Goal: Task Accomplishment & Management: Complete application form

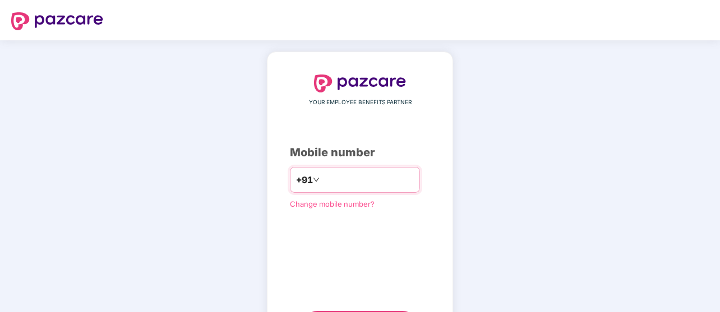
click at [328, 176] on input "number" at bounding box center [368, 180] width 92 height 18
click at [345, 180] on input "number" at bounding box center [368, 180] width 92 height 18
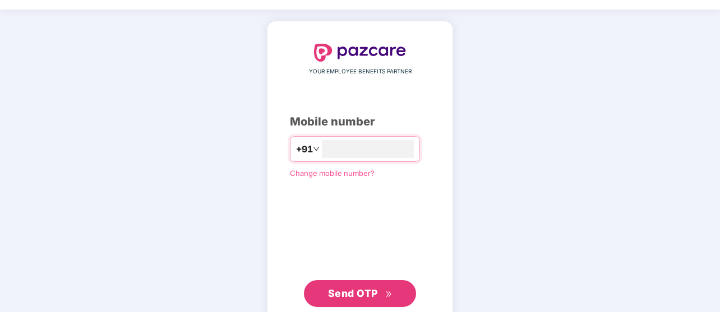
scroll to position [60, 0]
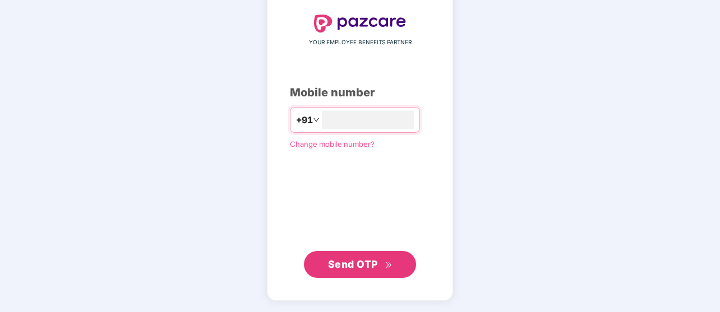
type input "**********"
click at [363, 262] on span "Send OTP" at bounding box center [353, 265] width 50 height 12
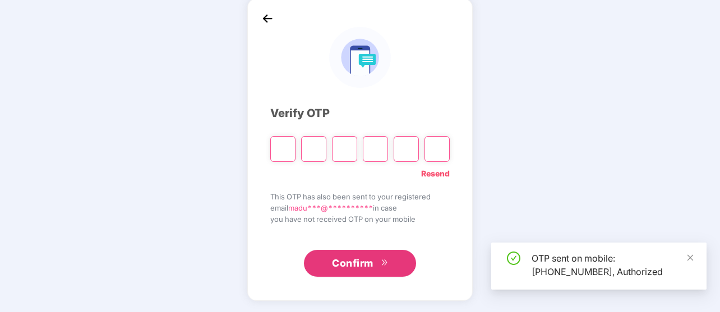
scroll to position [53, 0]
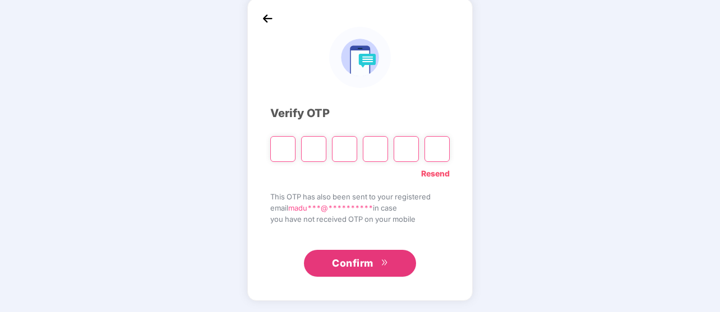
type input "*"
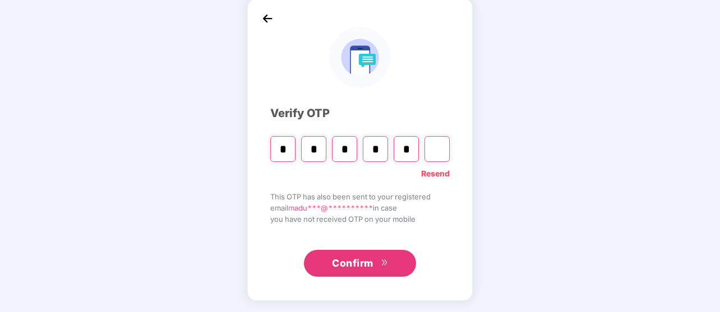
type input "*"
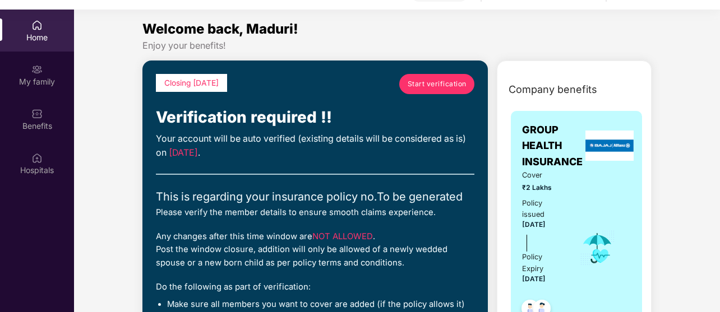
click at [427, 85] on span "Start verification" at bounding box center [437, 84] width 59 height 11
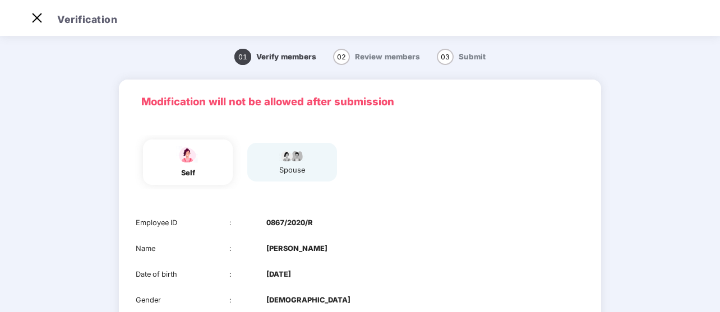
scroll to position [17, 0]
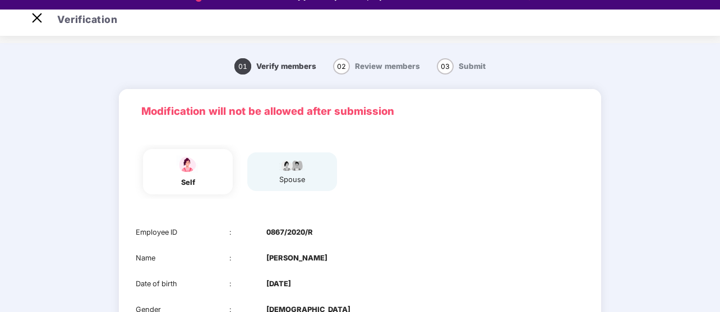
click at [470, 198] on div "self spouse" at bounding box center [360, 172] width 458 height 54
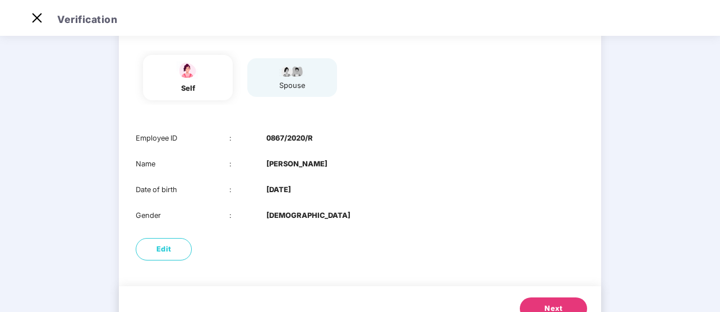
scroll to position [62, 0]
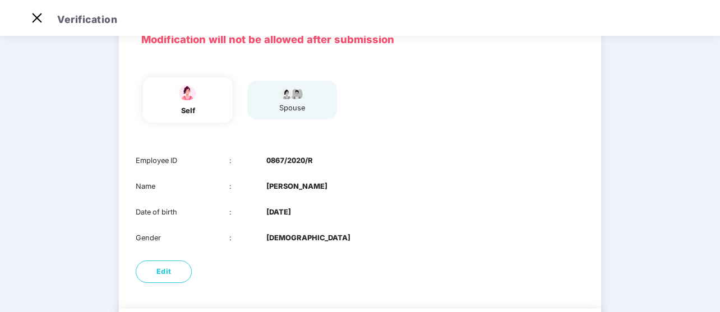
click at [718, 291] on main "01 Verify members 02 Review members 03 Submit Modification will not be allowed …" at bounding box center [360, 175] width 720 height 408
click at [718, 285] on main "01 Verify members 02 Review members 03 Submit Modification will not be allowed …" at bounding box center [360, 175] width 720 height 408
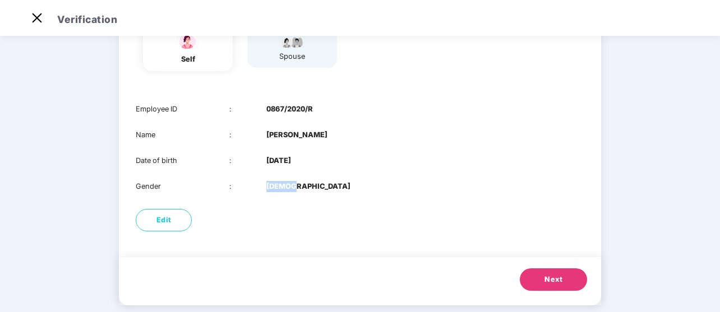
scroll to position [130, 0]
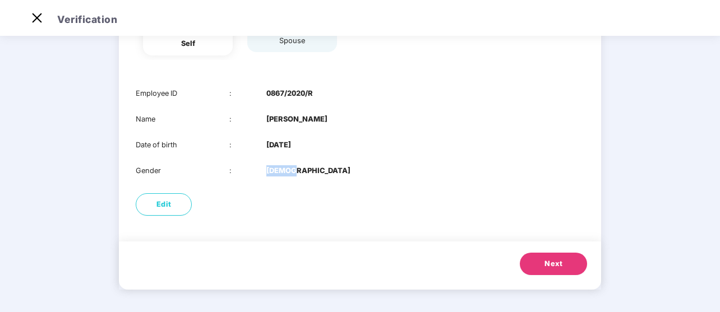
click at [556, 262] on span "Next" at bounding box center [553, 264] width 18 height 11
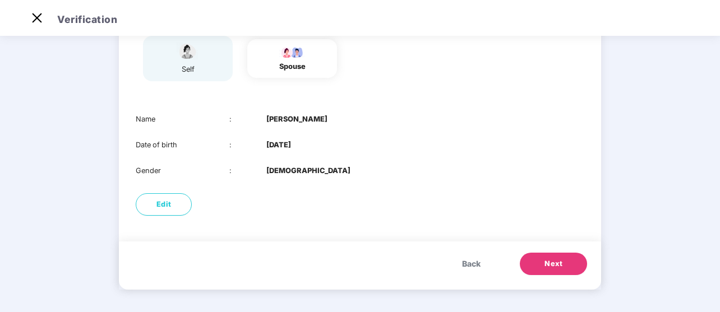
scroll to position [104, 0]
click at [556, 262] on span "Next" at bounding box center [553, 264] width 18 height 11
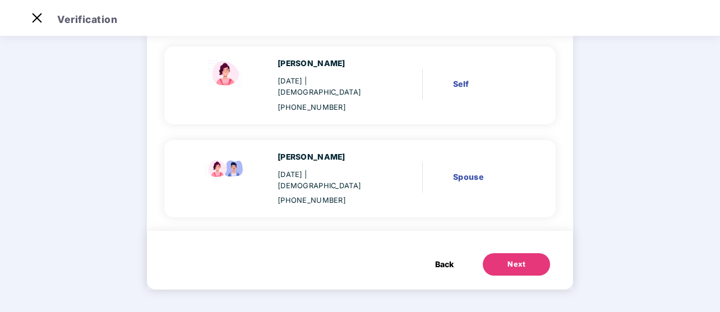
scroll to position [79, 0]
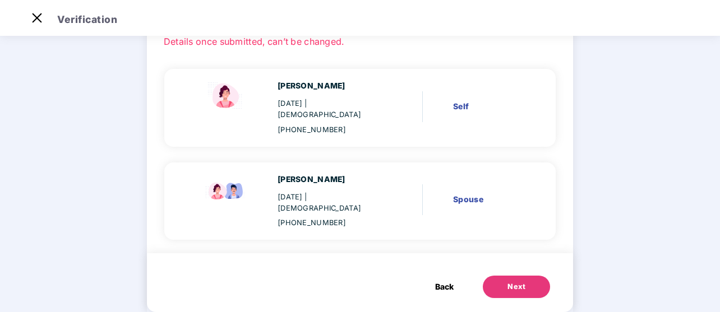
click at [516, 281] on div "Next" at bounding box center [516, 286] width 18 height 11
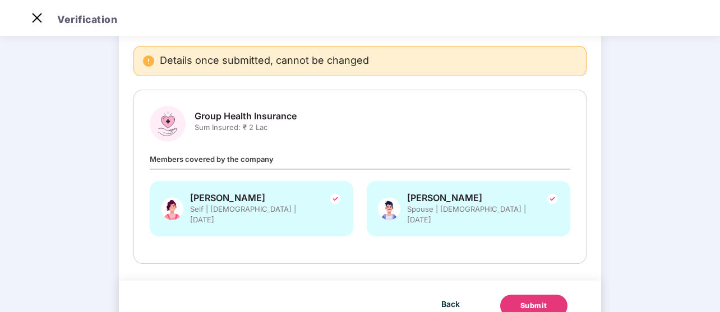
scroll to position [0, 0]
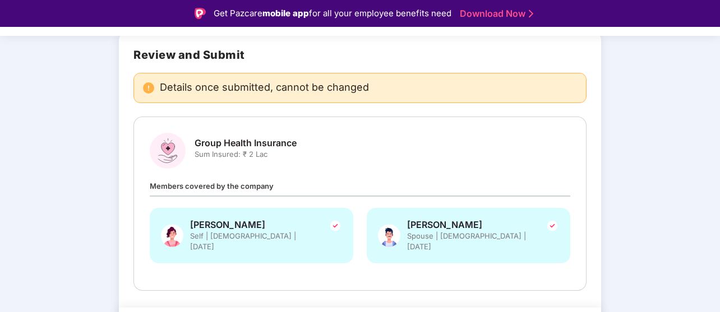
click at [695, 279] on div "Verify members Review members 03 Submit Review and Submit Details once submitte…" at bounding box center [360, 184] width 720 height 393
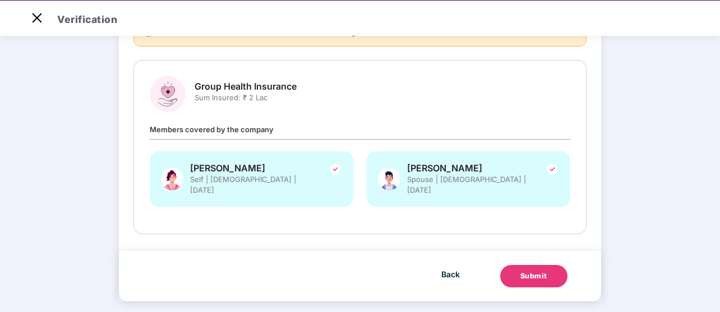
scroll to position [109, 0]
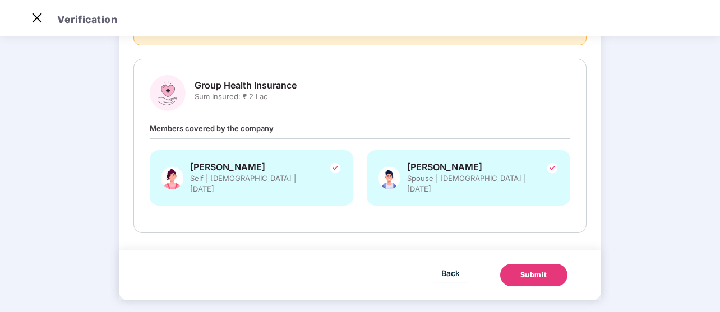
click at [533, 270] on div "Submit" at bounding box center [533, 275] width 27 height 11
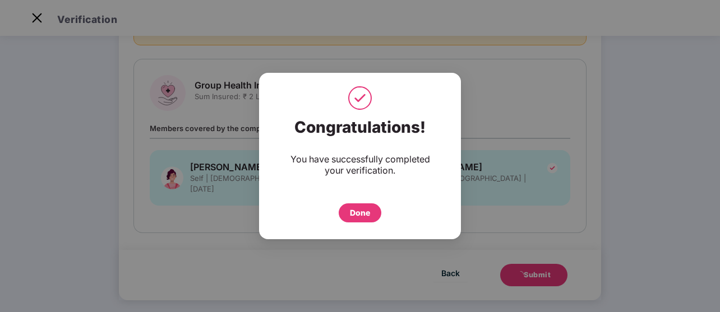
click at [352, 212] on div "Done" at bounding box center [360, 213] width 20 height 12
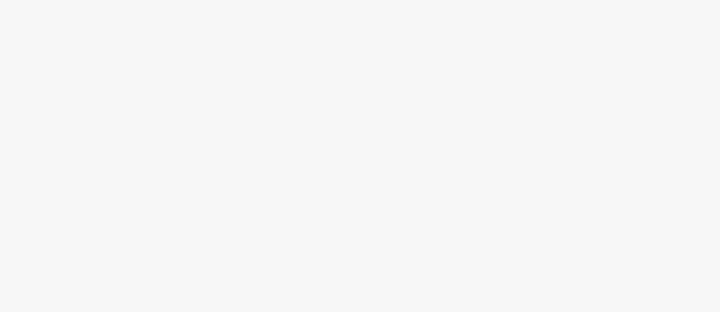
click at [417, 70] on body at bounding box center [360, 156] width 720 height 312
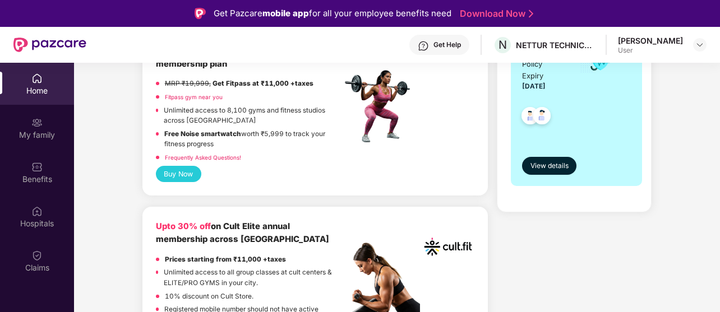
scroll to position [336, 0]
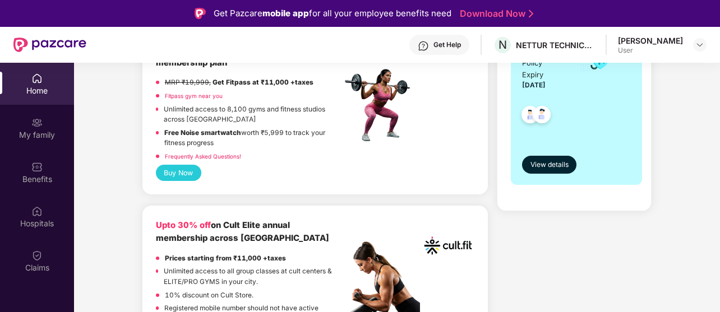
click at [493, 10] on link "Download Now" at bounding box center [495, 14] width 70 height 12
click at [672, 164] on div "Company benefits GROUP HEALTH INSURANCE Cover ₹2 Lakhs Policy issued 05 Oct 202…" at bounding box center [574, 46] width 203 height 330
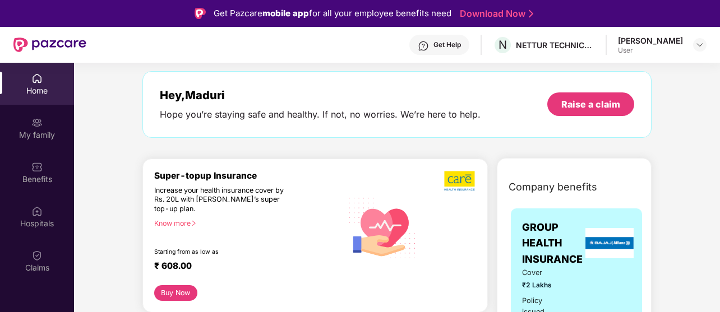
scroll to position [0, 0]
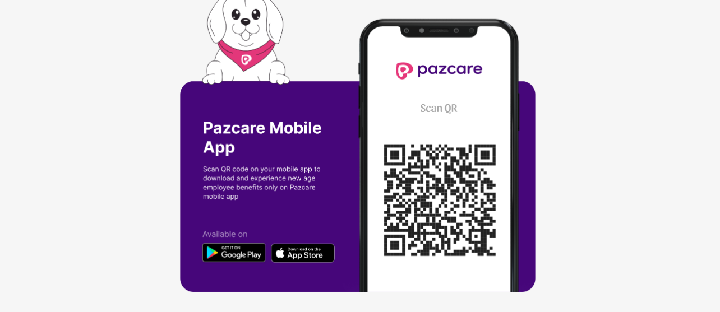
click at [691, 212] on div at bounding box center [360, 156] width 720 height 312
